Goal: Information Seeking & Learning: Learn about a topic

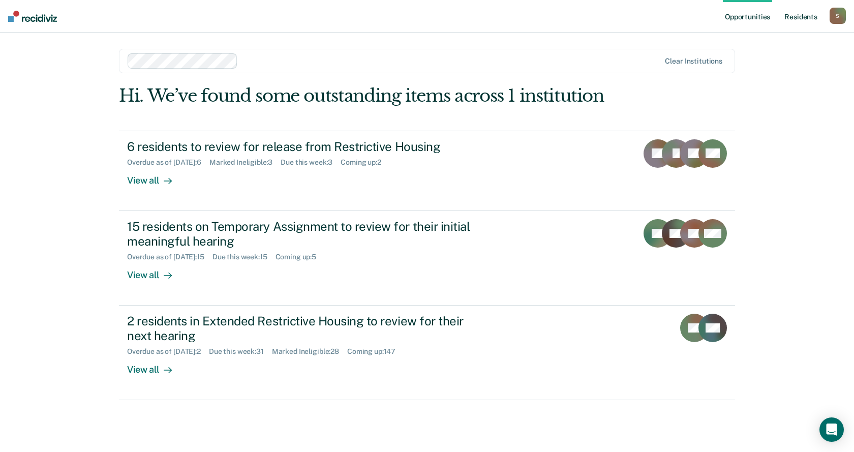
click at [804, 12] on link "Resident s" at bounding box center [800, 16] width 37 height 33
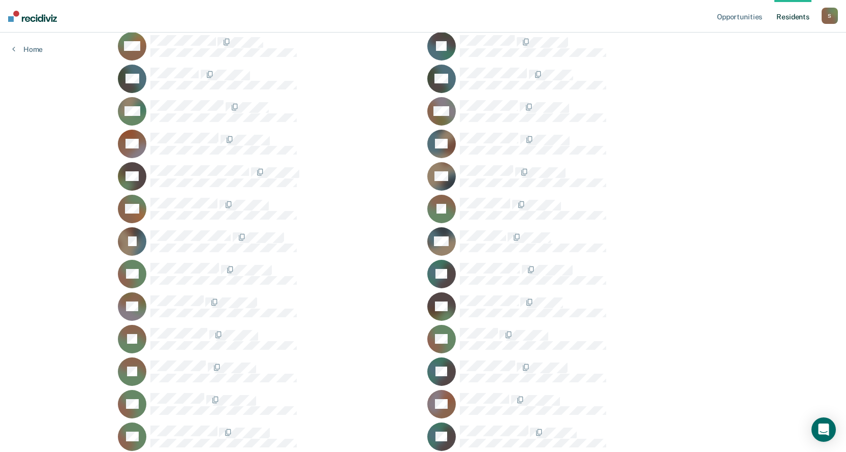
scroll to position [9375, 0]
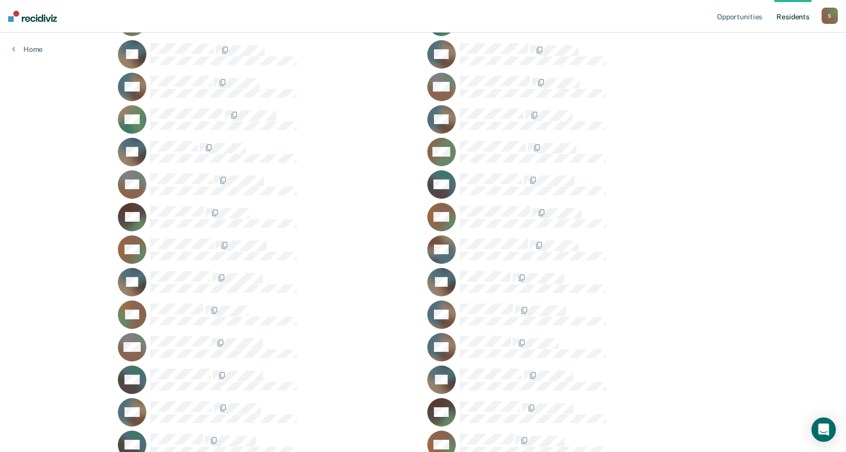
scroll to position [8305, 0]
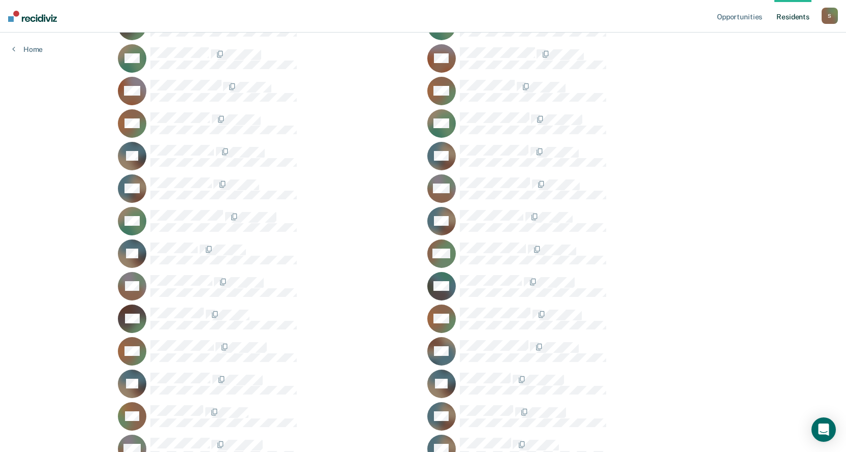
drag, startPoint x: 350, startPoint y: 157, endPoint x: 789, endPoint y: 185, distance: 439.9
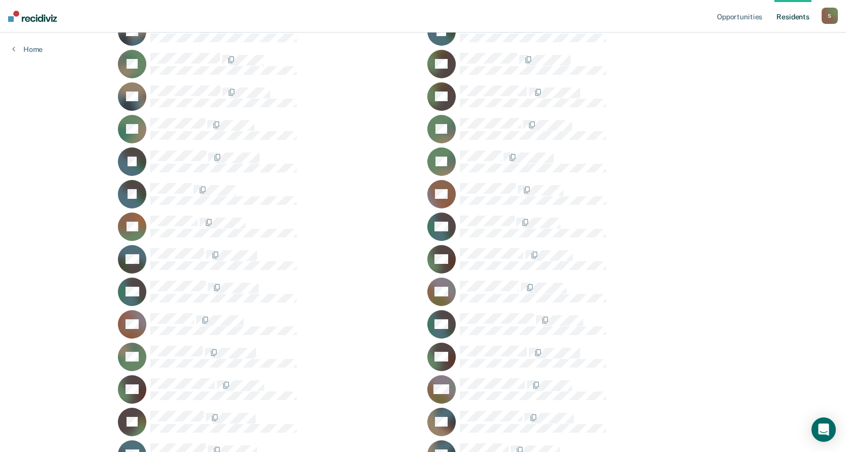
scroll to position [3882, 0]
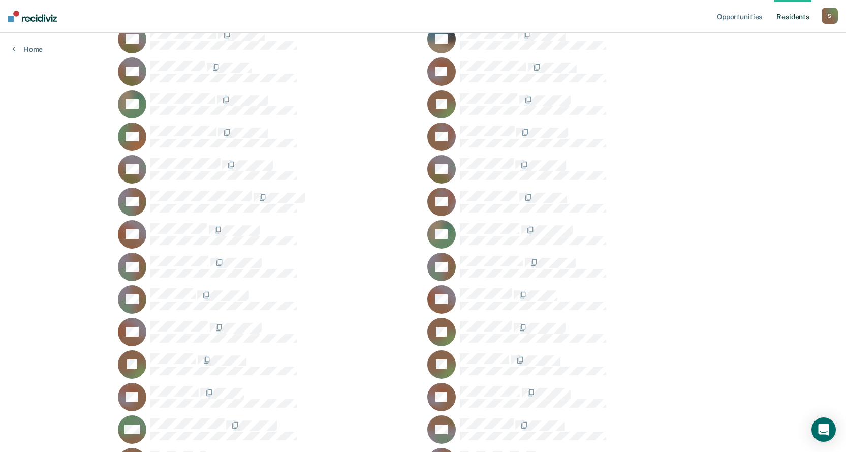
scroll to position [10969, 0]
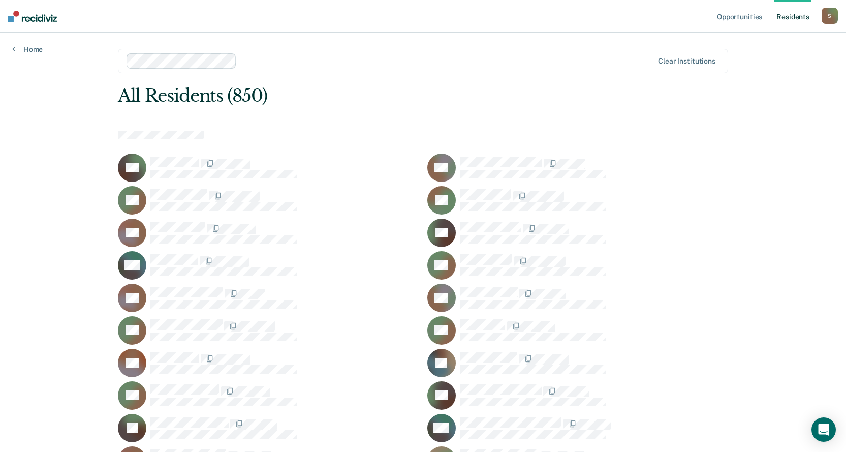
scroll to position [254, 0]
